Goal: Task Accomplishment & Management: Complete application form

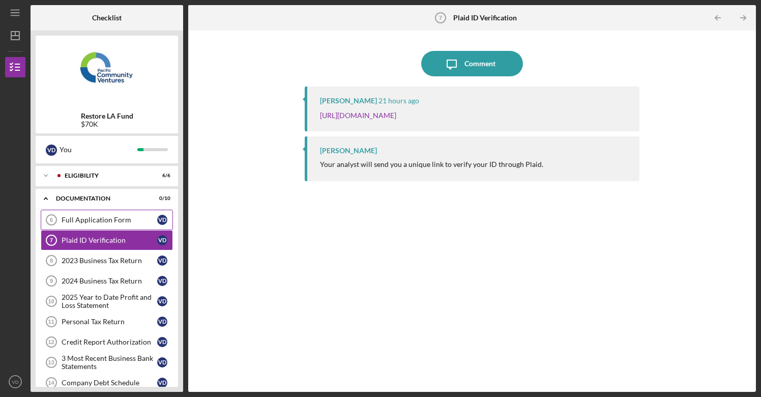
click at [95, 218] on div "Full Application Form" at bounding box center [110, 220] width 96 height 8
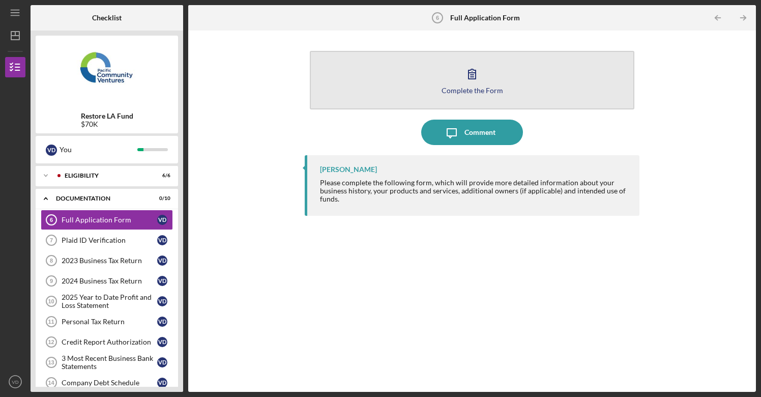
click at [465, 87] on div "Complete the Form" at bounding box center [472, 90] width 62 height 8
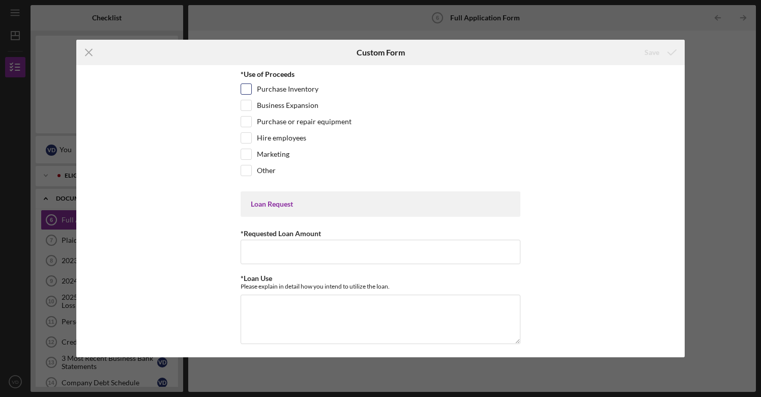
click at [247, 86] on input "Purchase Inventory" at bounding box center [246, 89] width 10 height 10
checkbox input "true"
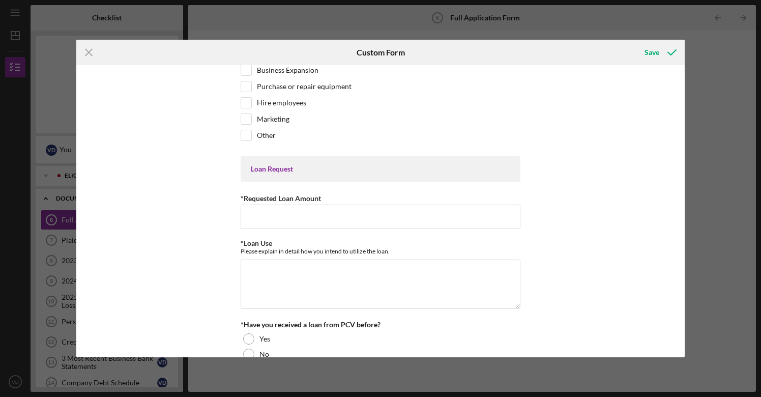
scroll to position [67, 0]
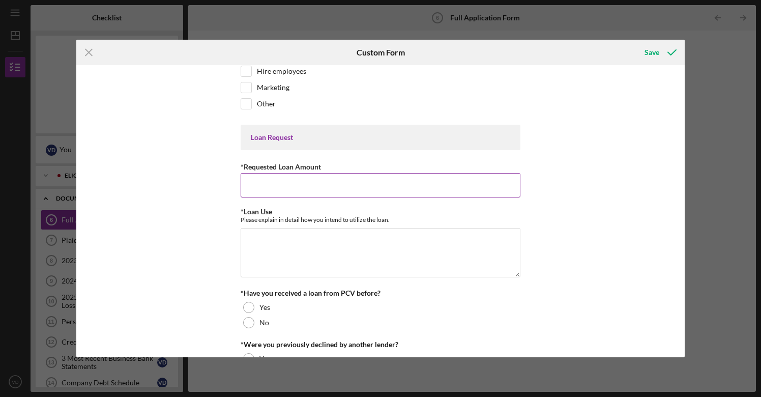
click at [292, 181] on input "*Requested Loan Amount" at bounding box center [381, 185] width 280 height 24
type input "$70,000"
click at [295, 245] on textarea "*Loan Use" at bounding box center [381, 252] width 280 height 49
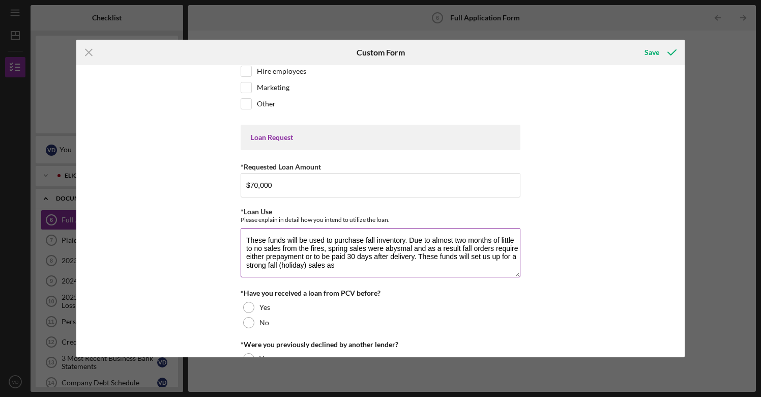
click at [471, 258] on textarea "These funds will be used to purchase fall inventory. Due to almost two months o…" at bounding box center [381, 252] width 280 height 49
click at [495, 266] on textarea "These funds will be used to purchase fall inventory. Due to almost two months o…" at bounding box center [381, 252] width 280 height 49
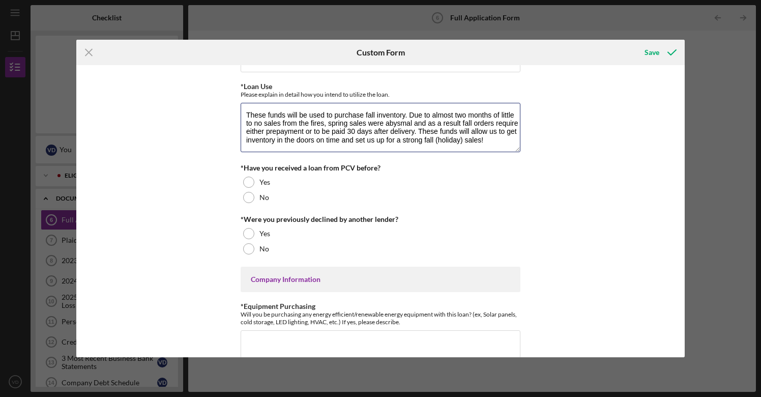
scroll to position [193, 0]
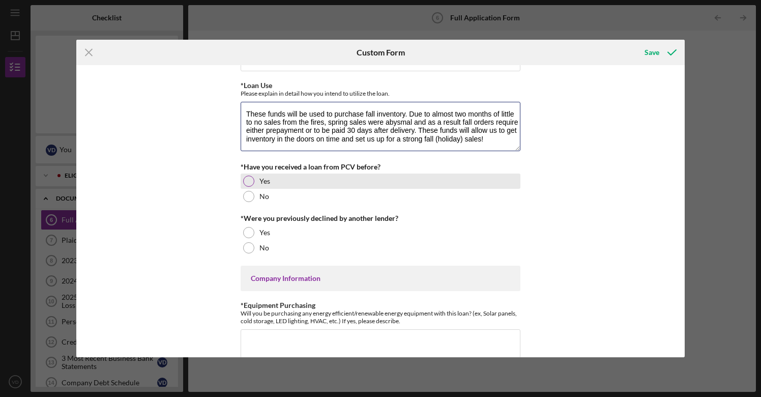
type textarea "These funds will be used to purchase fall inventory. Due to almost two months o…"
click at [251, 180] on div at bounding box center [248, 180] width 11 height 11
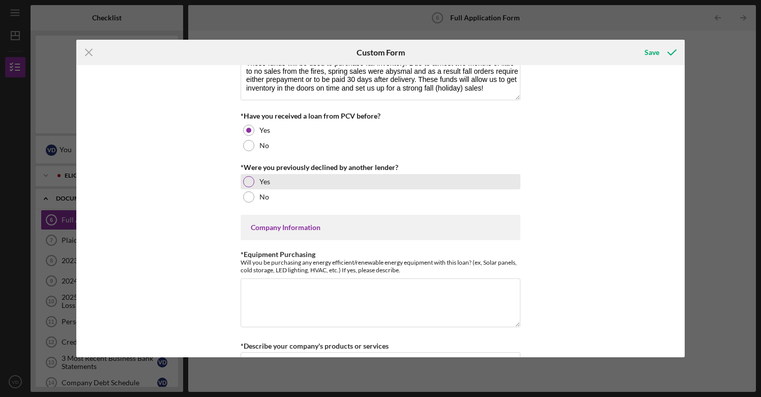
scroll to position [250, 0]
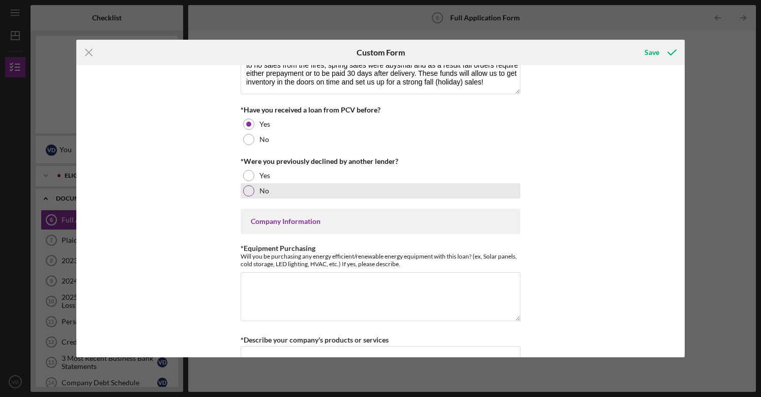
click at [249, 190] on div at bounding box center [248, 190] width 11 height 11
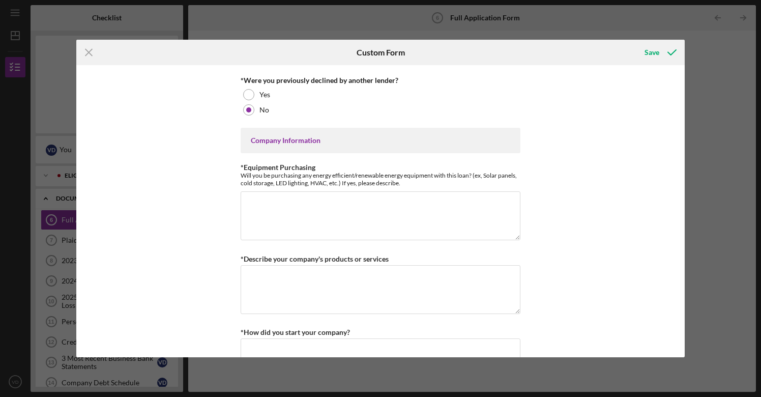
scroll to position [333, 0]
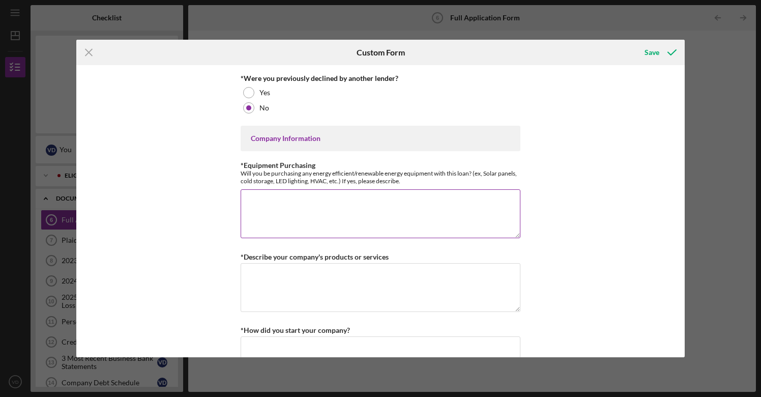
click at [345, 210] on textarea "*Equipment Purchasing" at bounding box center [381, 213] width 280 height 49
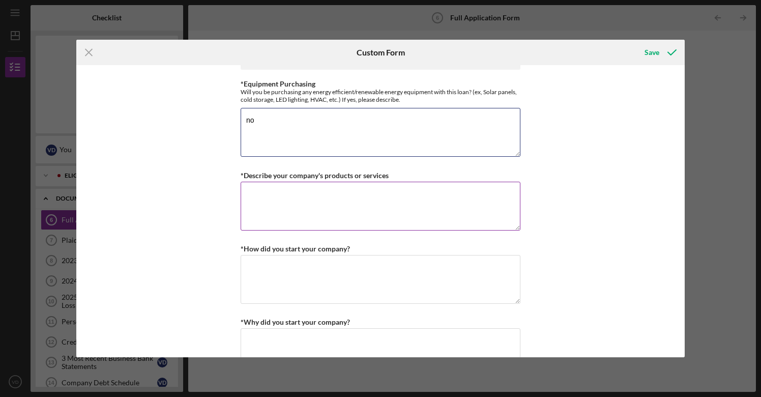
scroll to position [433, 0]
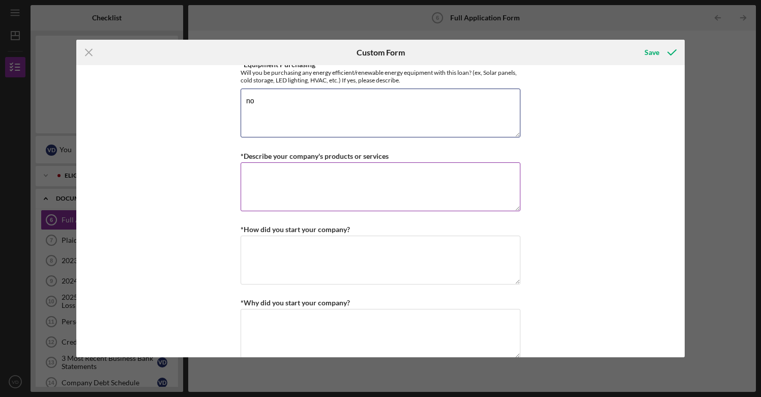
type textarea "no"
click at [314, 187] on textarea "*Describe your company's products or services" at bounding box center [381, 186] width 280 height 49
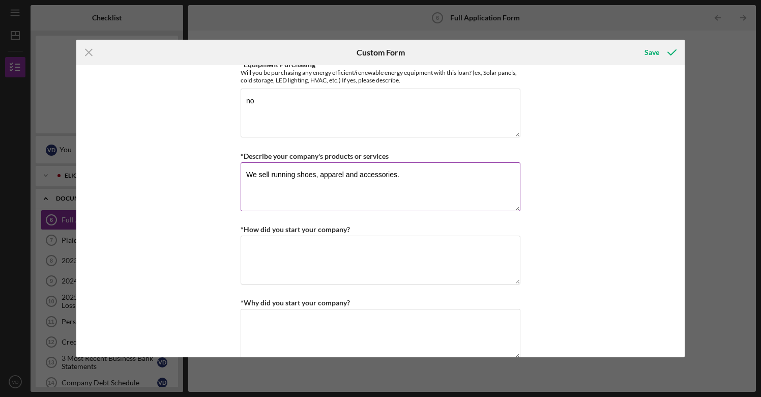
click at [344, 176] on textarea "We sell running shoes, apparel and accessories." at bounding box center [381, 186] width 280 height 49
click at [433, 180] on textarea "We sell running shoes, apparel, and accessories." at bounding box center [381, 186] width 280 height 49
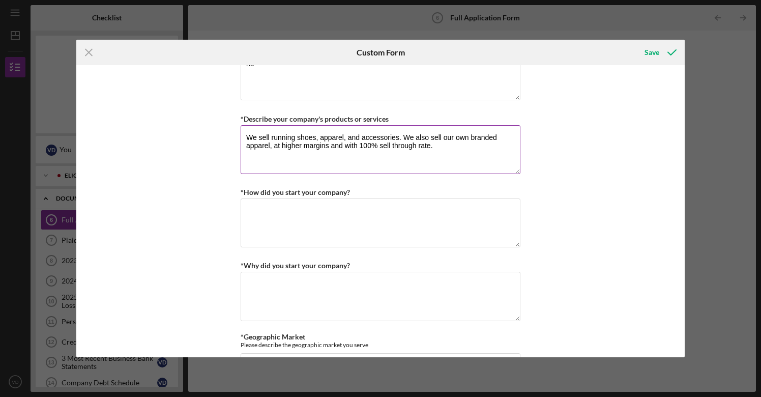
scroll to position [478, 0]
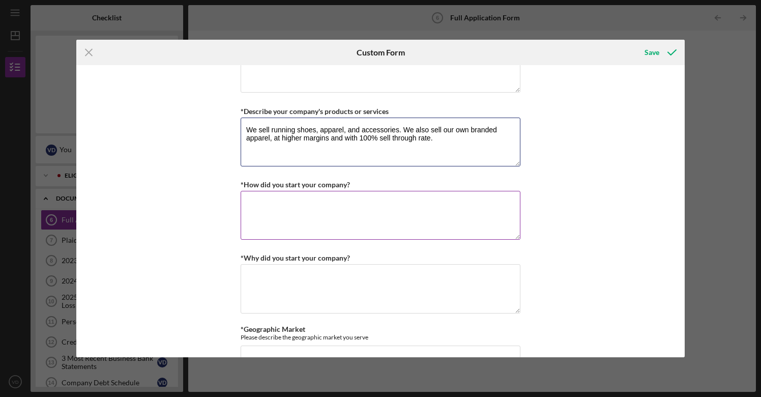
type textarea "We sell running shoes, apparel, and accessories. We also sell our own branded a…"
click at [303, 210] on textarea "*How did you start your company?" at bounding box center [381, 215] width 280 height 49
click at [281, 204] on textarea "I started Renagde after starting and operating my own charter schools." at bounding box center [381, 215] width 280 height 49
click at [286, 204] on textarea "I started Renagde after starting and operating my own charter schools." at bounding box center [381, 215] width 280 height 49
click at [329, 210] on textarea "I started Renegade after starting and operating my own charter schools. I cashe…" at bounding box center [381, 215] width 280 height 49
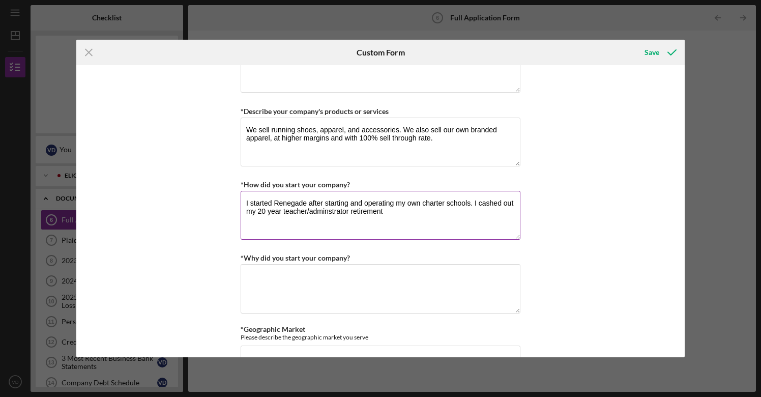
click at [329, 211] on textarea "I started Renegade after starting and operating my own charter schools. I cashe…" at bounding box center [381, 215] width 280 height 49
click at [402, 217] on textarea "I started Renegade after starting and operating my own charter schools. I cashe…" at bounding box center [381, 215] width 280 height 49
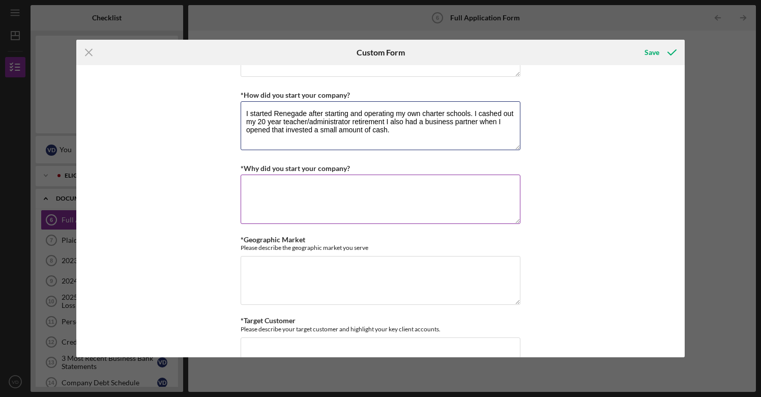
scroll to position [574, 0]
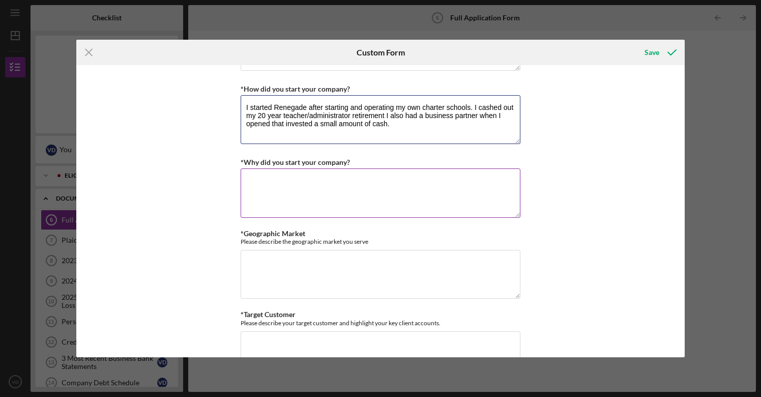
type textarea "I started Renegade after starting and operating my own charter schools. I cashe…"
click at [293, 182] on textarea "*Why did you start your company?" at bounding box center [381, 192] width 280 height 49
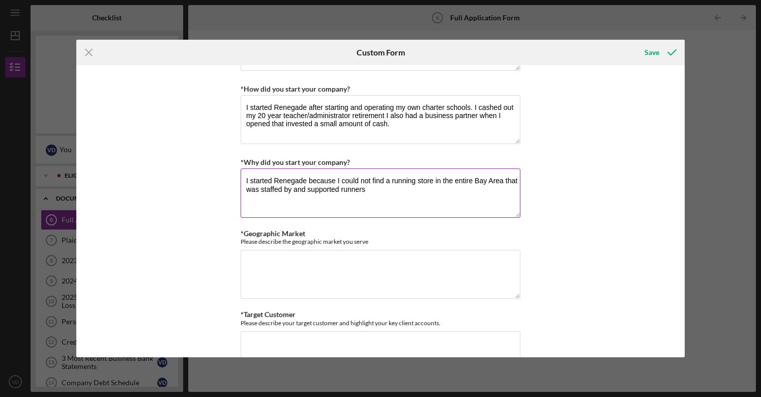
click at [352, 189] on textarea "I started Renegade because I could not find a running store in the entire Bay A…" at bounding box center [381, 192] width 280 height 49
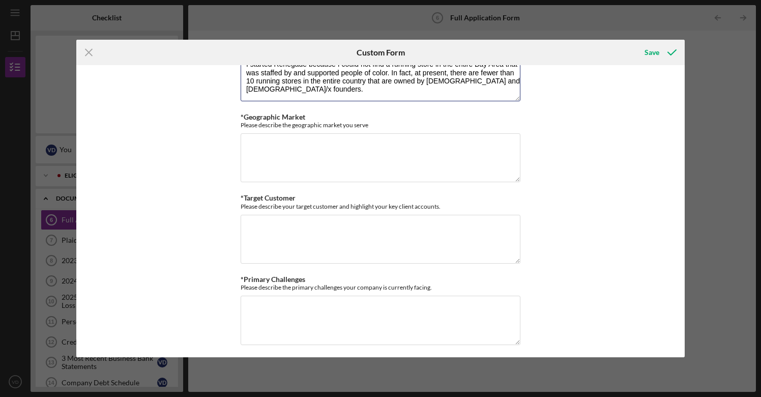
scroll to position [701, 0]
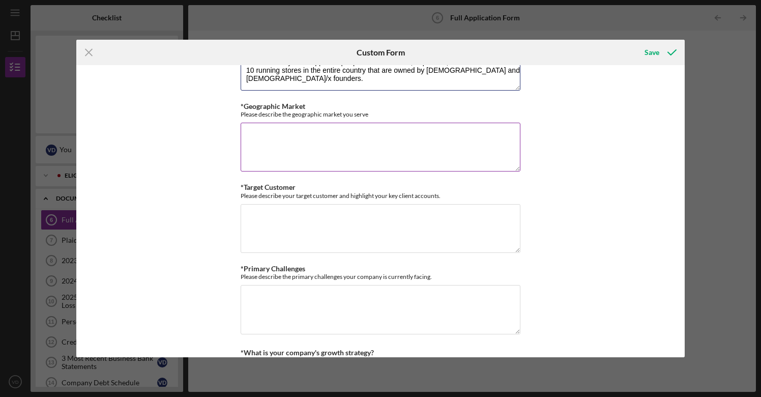
type textarea "I started Renegade because I could not find a running store in the entire Bay A…"
click at [264, 129] on textarea "*Geographic Market" at bounding box center [381, 147] width 280 height 49
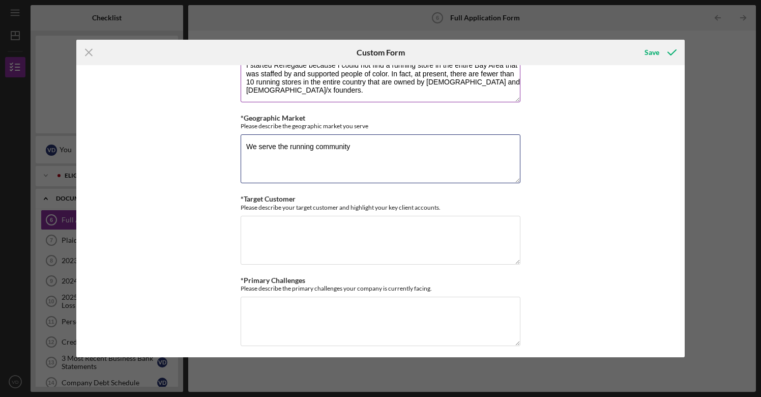
scroll to position [693, 0]
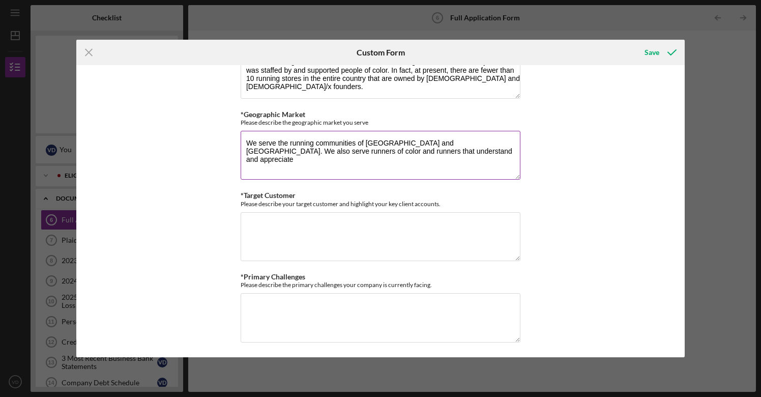
click at [295, 150] on textarea "We serve the running communities of [GEOGRAPHIC_DATA] and [GEOGRAPHIC_DATA]. We…" at bounding box center [381, 155] width 280 height 49
click at [335, 150] on textarea "We serve the running communities of [GEOGRAPHIC_DATA] and [GEOGRAPHIC_DATA]. We…" at bounding box center [381, 155] width 280 height 49
click at [512, 150] on textarea "We serve the running communities of [GEOGRAPHIC_DATA] and [GEOGRAPHIC_DATA]. We…" at bounding box center [381, 155] width 280 height 49
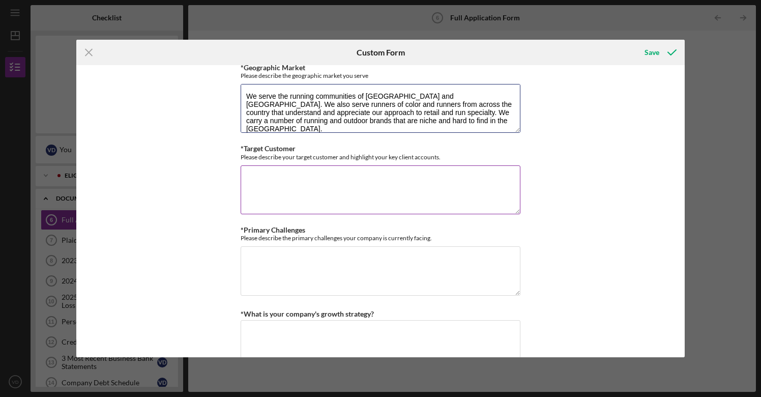
scroll to position [749, 0]
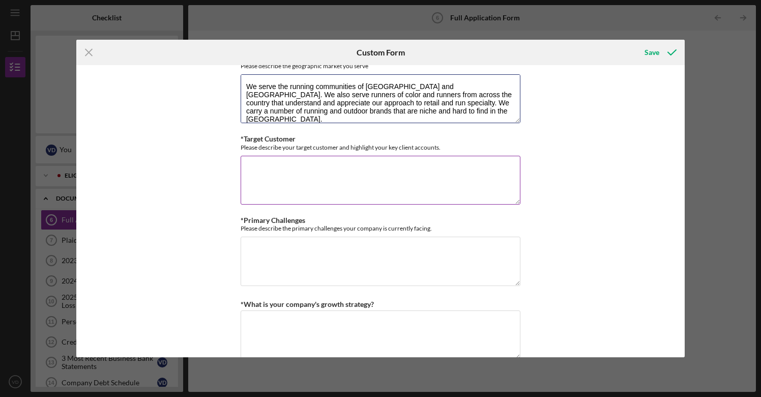
type textarea "We serve the running communities of [GEOGRAPHIC_DATA] and [GEOGRAPHIC_DATA]. We…"
click at [372, 183] on textarea "*Target Customer" at bounding box center [381, 180] width 280 height 49
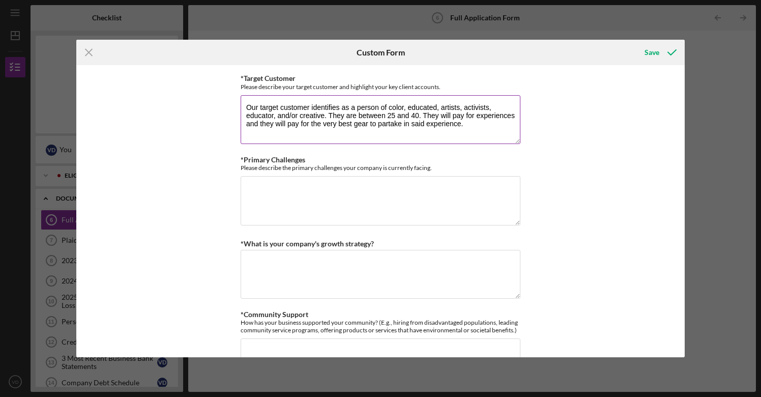
scroll to position [837, 0]
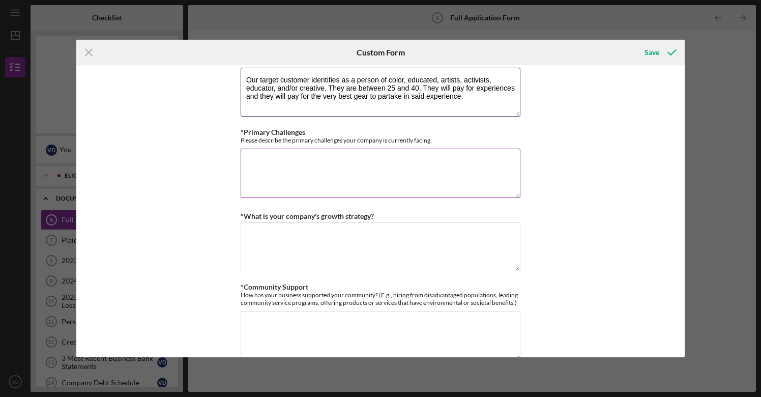
type textarea "Our target customer identifies as a person of color, educated, artists, activis…"
click at [256, 154] on textarea "*Primary Challenges" at bounding box center [381, 173] width 280 height 49
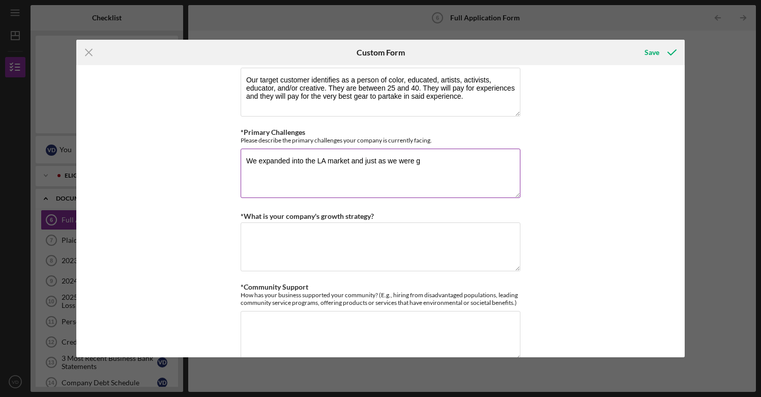
click at [351, 160] on textarea "We expanded into the LA market and just as we were g" at bounding box center [381, 173] width 280 height 49
click at [474, 159] on textarea "We expanded into the LA market [DATE] and just as we were g" at bounding box center [381, 173] width 280 height 49
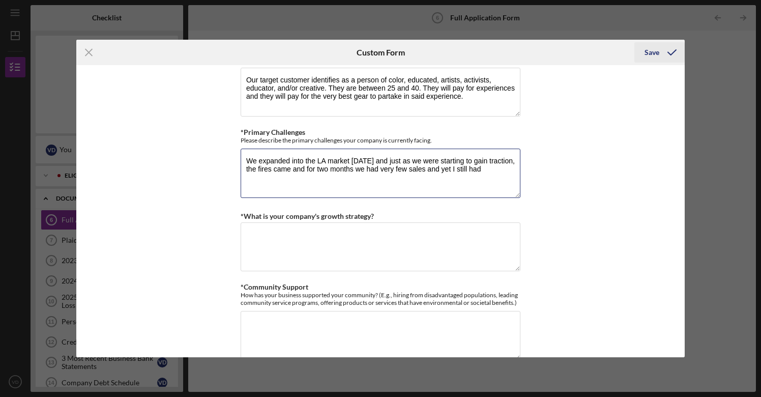
type textarea "We expanded into the LA market [DATE] and just as we were starting to gain trac…"
click at [652, 53] on div "Save" at bounding box center [651, 52] width 15 height 20
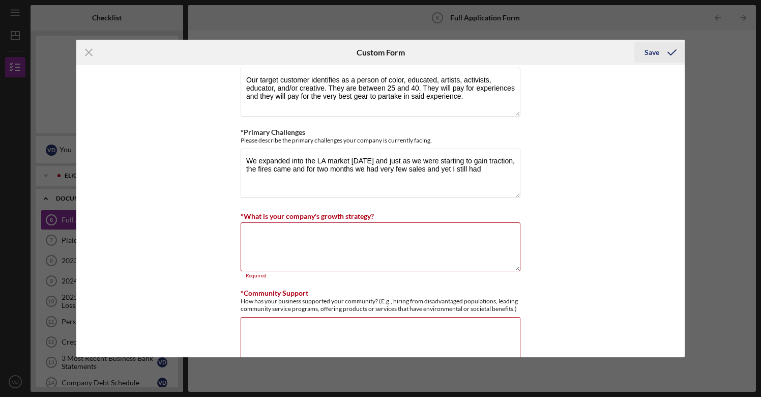
scroll to position [979, 0]
